Goal: Information Seeking & Learning: Learn about a topic

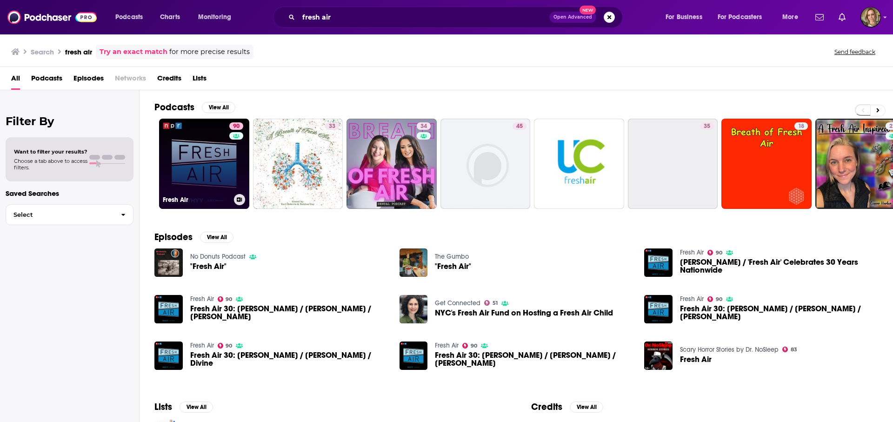
click at [189, 142] on link "90 Fresh Air" at bounding box center [204, 164] width 90 height 90
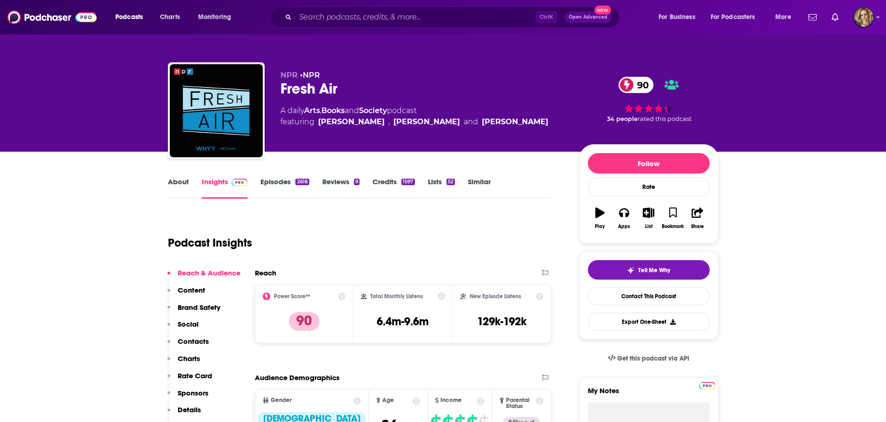
click at [180, 180] on link "About" at bounding box center [178, 187] width 21 height 21
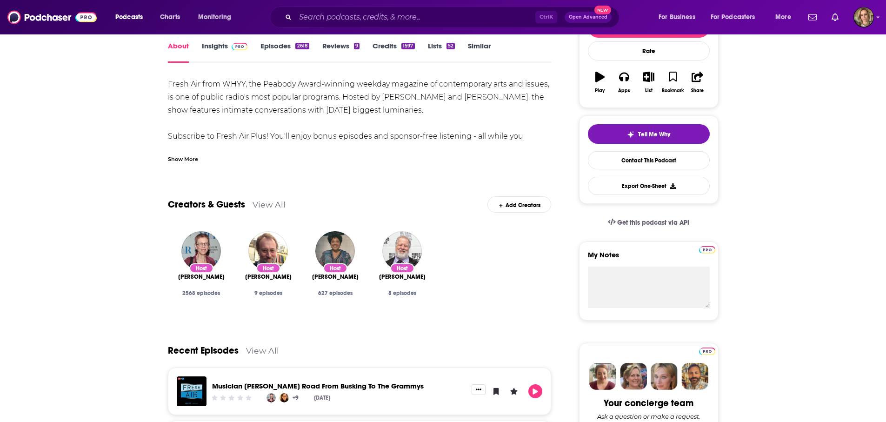
scroll to position [233, 0]
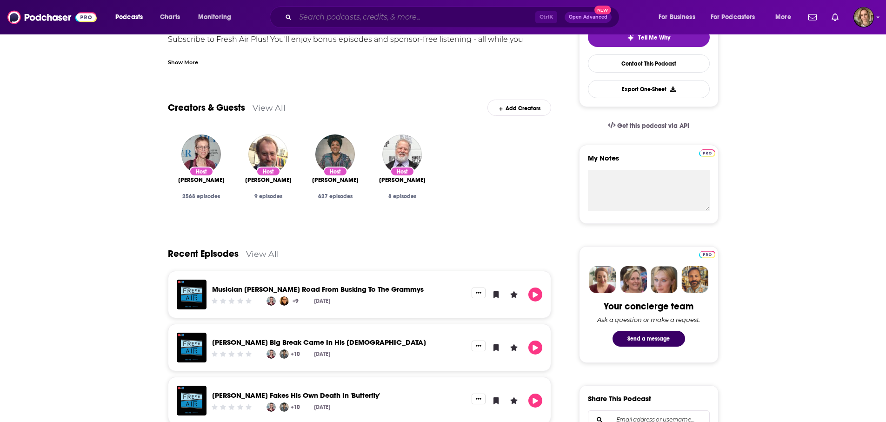
click at [338, 20] on input "Search podcasts, credits, & more..." at bounding box center [415, 17] width 240 height 15
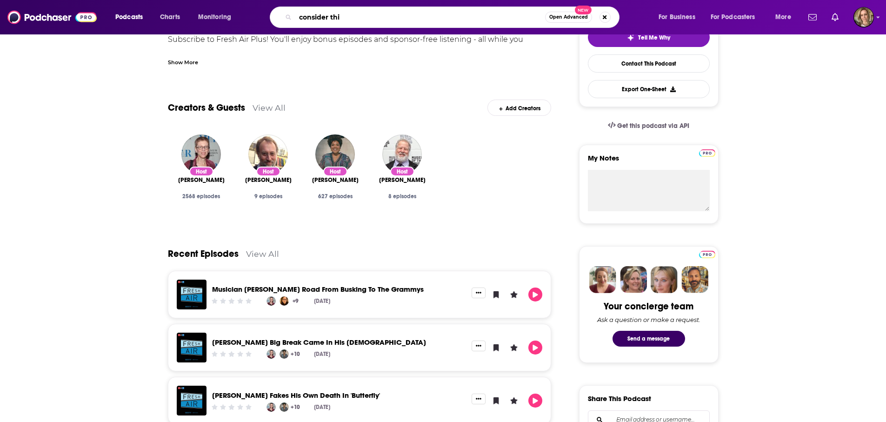
type input "consider this"
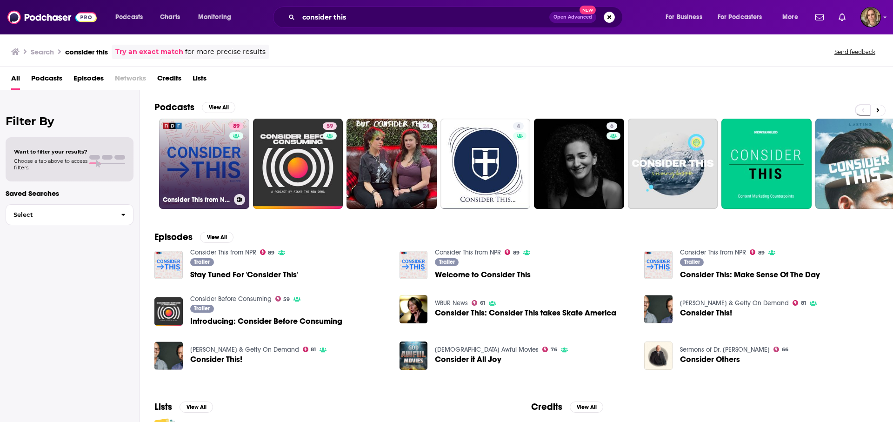
click at [212, 169] on link "89 Consider This from NPR" at bounding box center [204, 164] width 90 height 90
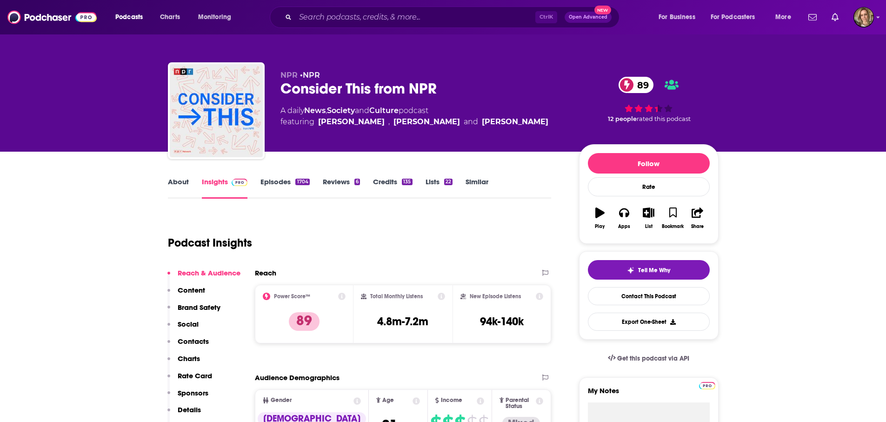
click at [185, 190] on link "About" at bounding box center [178, 187] width 21 height 21
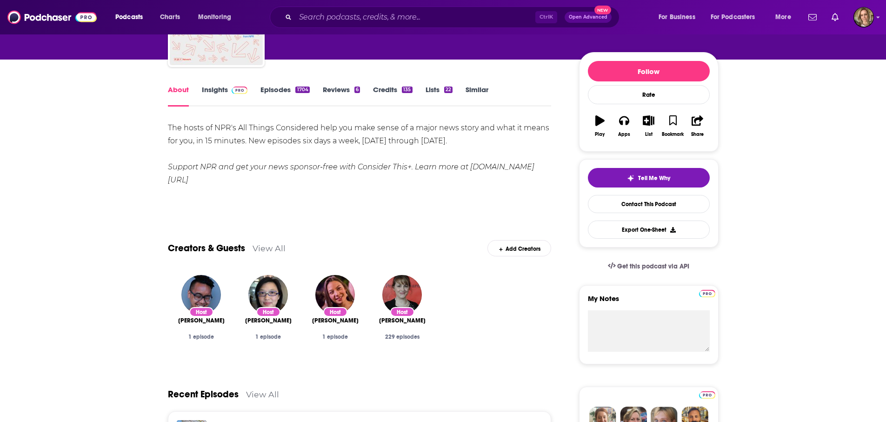
scroll to position [233, 0]
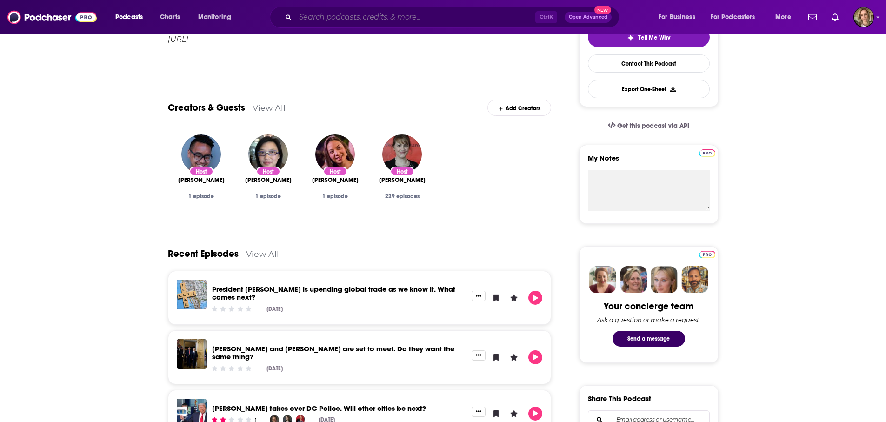
click at [379, 17] on input "Search podcasts, credits, & more..." at bounding box center [415, 17] width 240 height 15
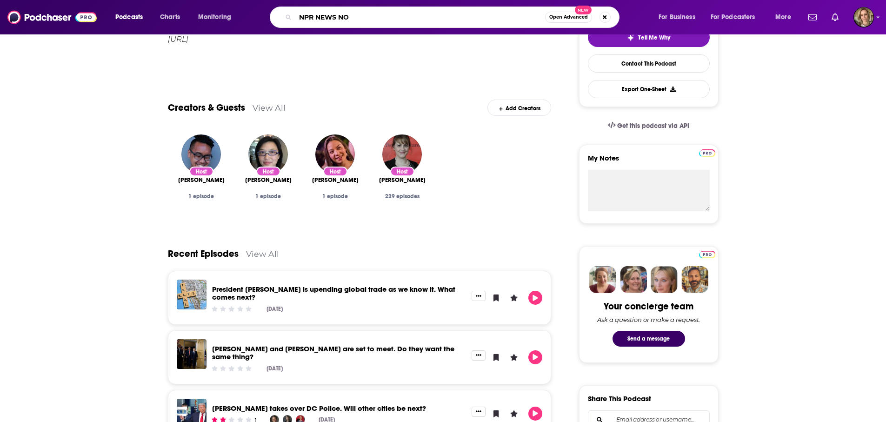
type input "NPR NEWS NOW"
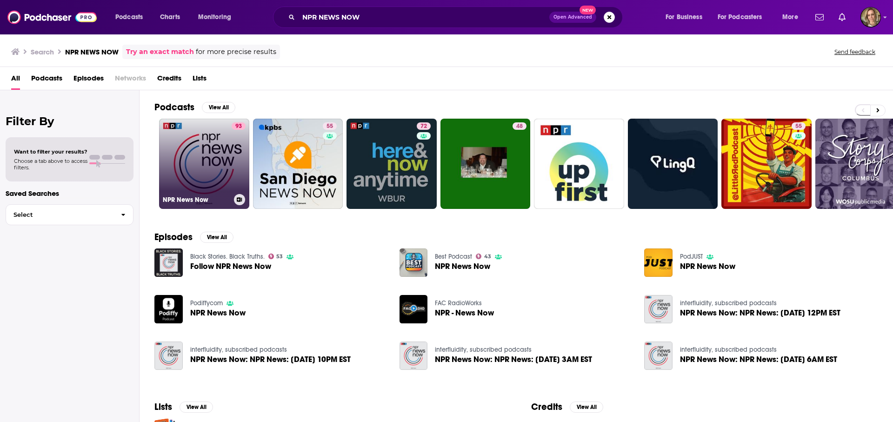
click at [199, 162] on link "93 NPR News Now" at bounding box center [204, 164] width 90 height 90
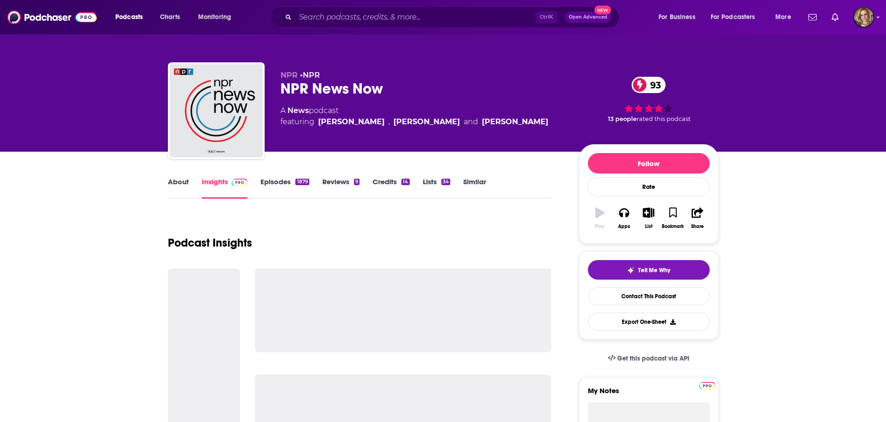
click at [177, 186] on link "About" at bounding box center [178, 187] width 21 height 21
